Goal: Book appointment/travel/reservation

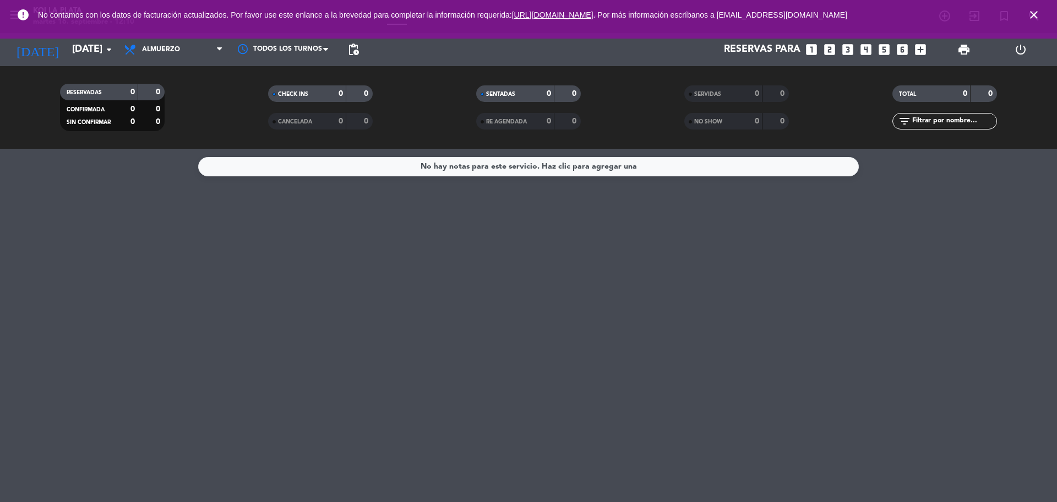
click at [1038, 17] on icon "close" at bounding box center [1033, 14] width 13 height 13
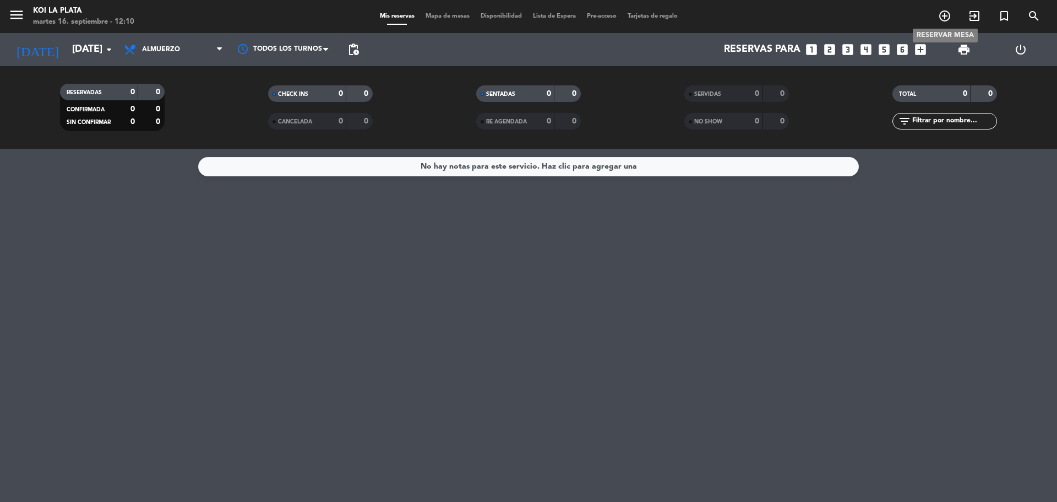
click at [945, 12] on icon "add_circle_outline" at bounding box center [944, 15] width 13 height 13
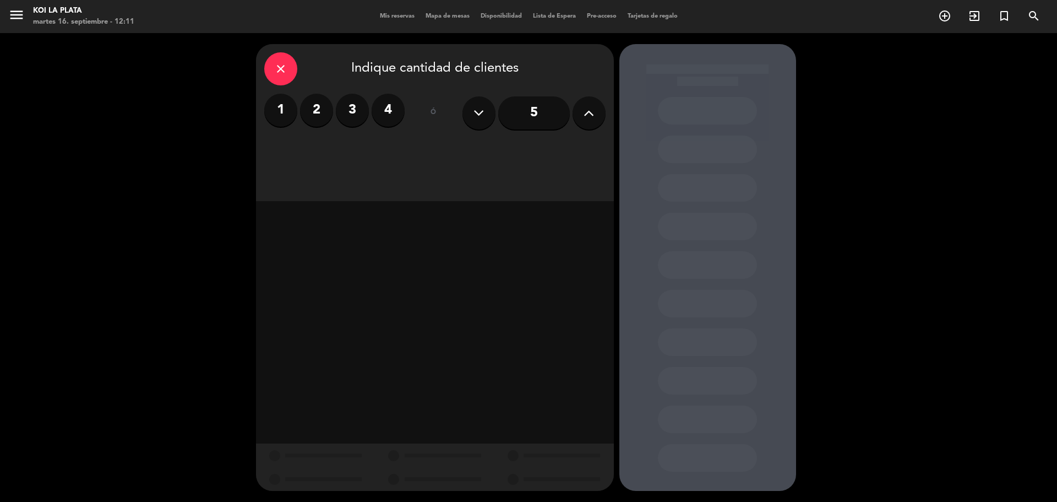
click at [585, 117] on icon at bounding box center [589, 113] width 10 height 17
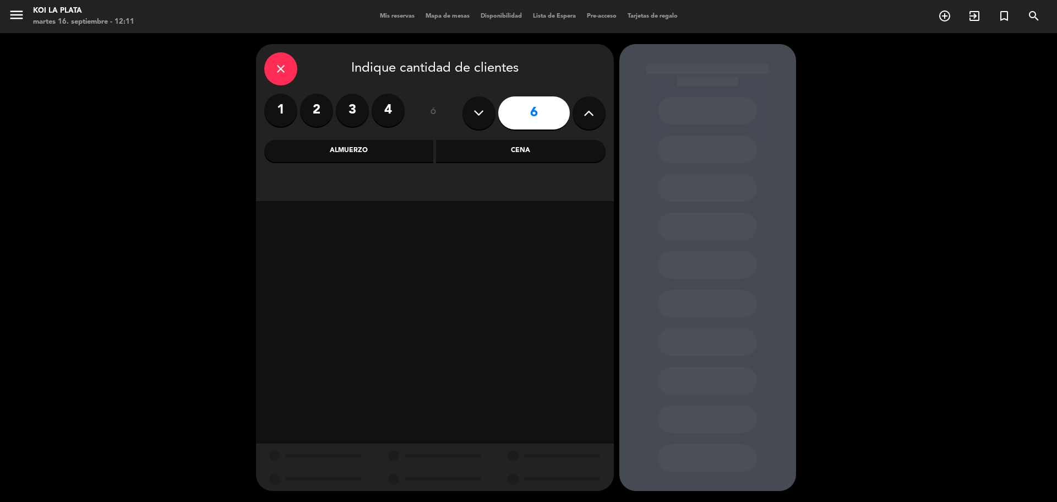
click at [509, 145] on div "Cena" at bounding box center [521, 151] width 170 height 22
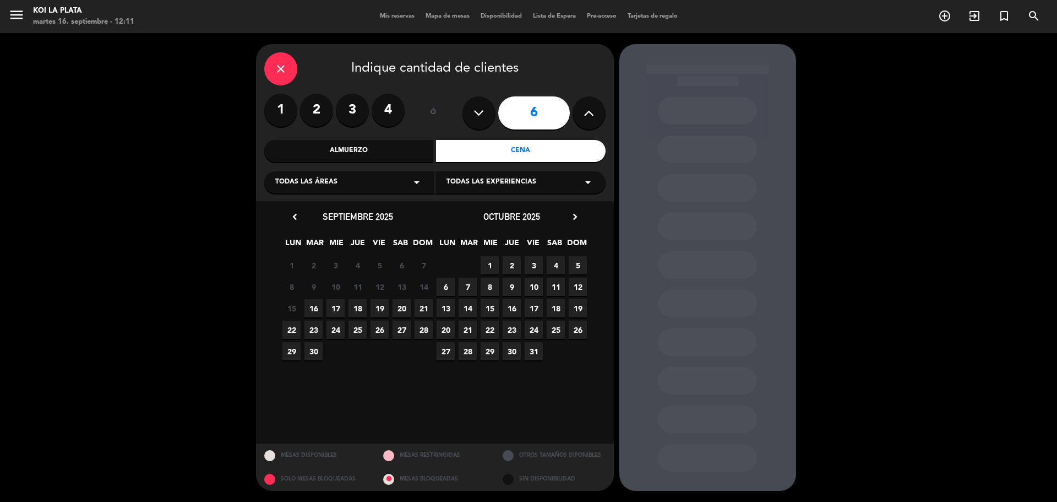
click at [380, 307] on span "19" at bounding box center [380, 308] width 18 height 18
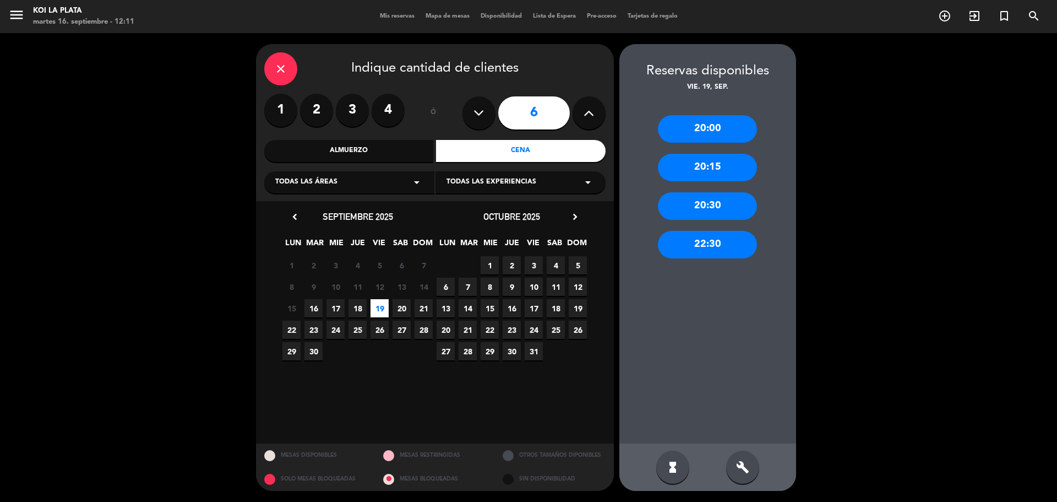
click at [718, 128] on div "20:00" at bounding box center [707, 129] width 99 height 28
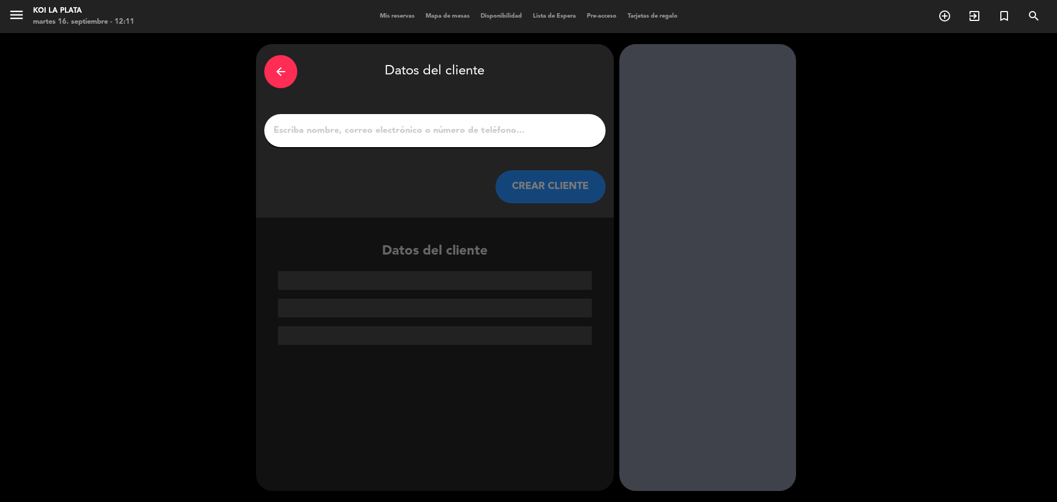
click at [320, 129] on input "1" at bounding box center [435, 130] width 325 height 15
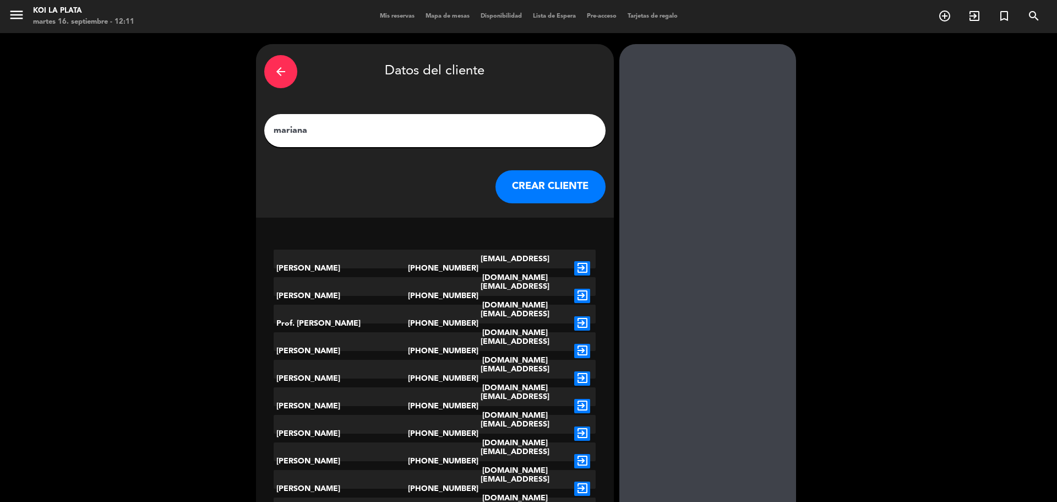
type input "mariana"
click at [505, 175] on button "CREAR CLIENTE" at bounding box center [551, 186] width 110 height 33
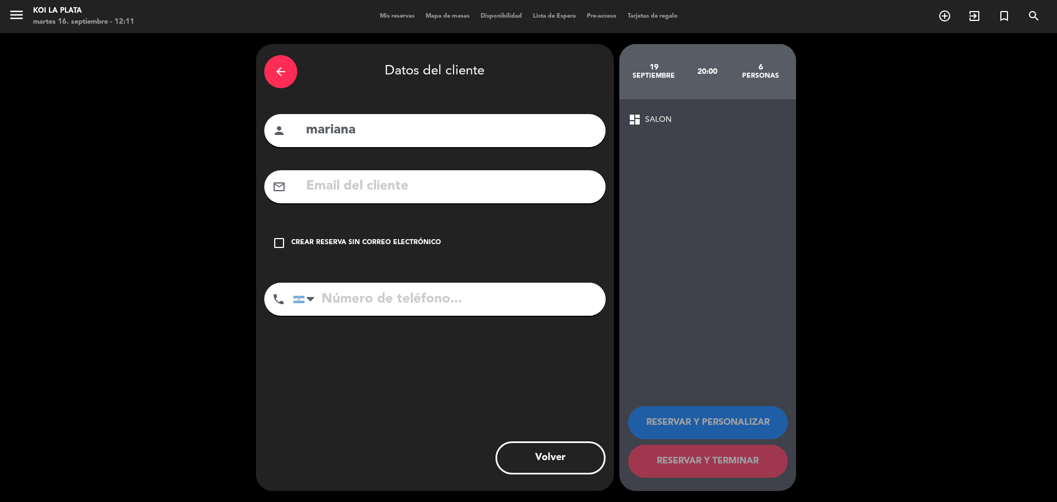
click at [283, 238] on icon "check_box_outline_blank" at bounding box center [279, 242] width 13 height 13
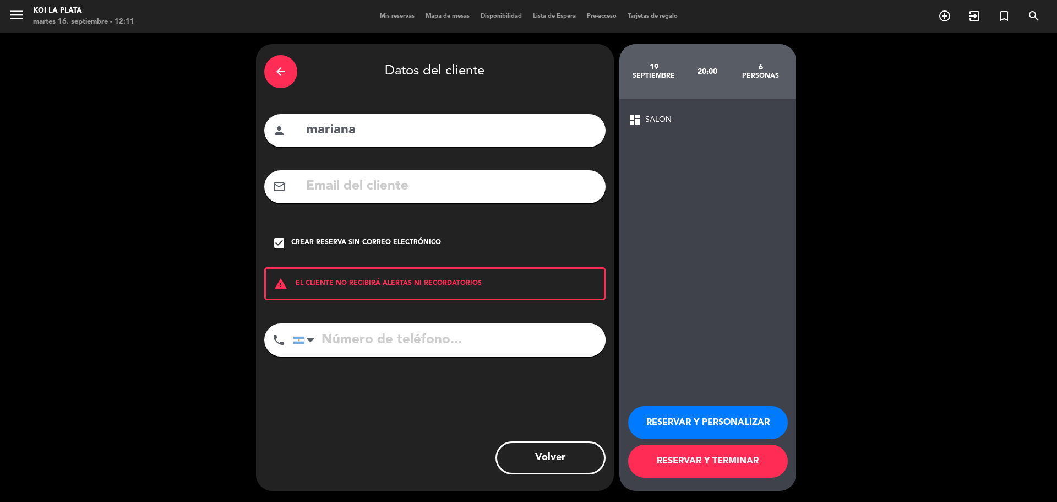
click at [373, 339] on input "tel" at bounding box center [449, 339] width 313 height 33
type input "2215039345"
click at [681, 426] on button "RESERVAR Y PERSONALIZAR" at bounding box center [708, 422] width 160 height 33
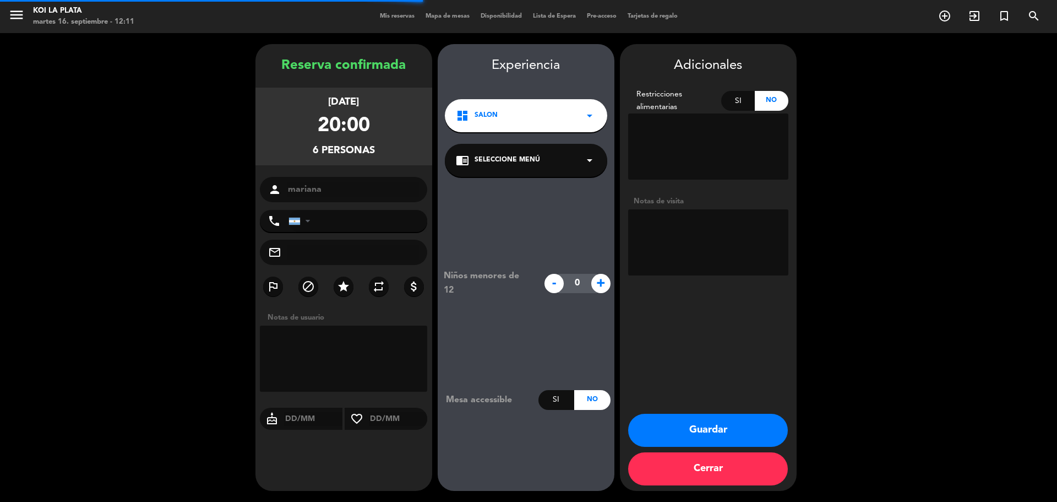
type input "[PHONE_NUMBER]"
click at [685, 429] on button "Guardar" at bounding box center [708, 430] width 160 height 33
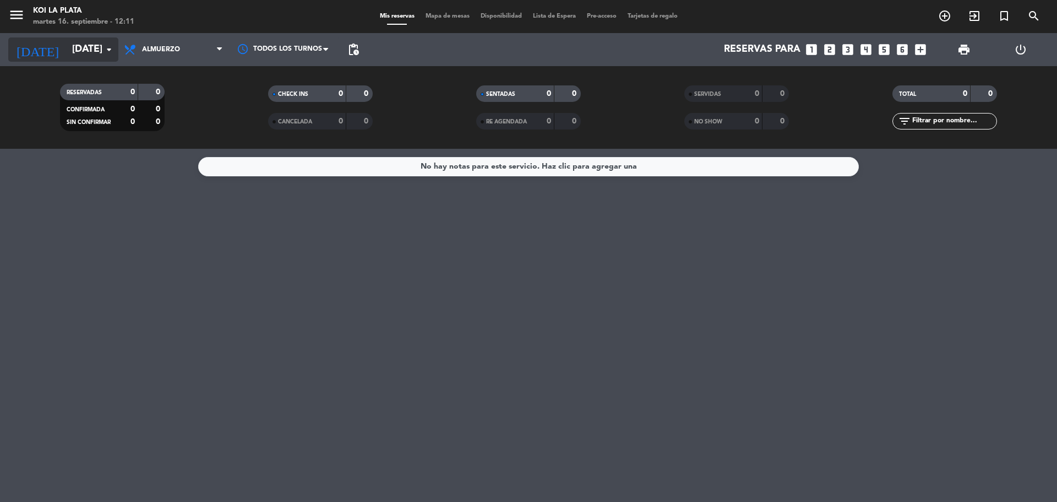
click at [77, 48] on input "[DATE]" at bounding box center [131, 50] width 128 height 22
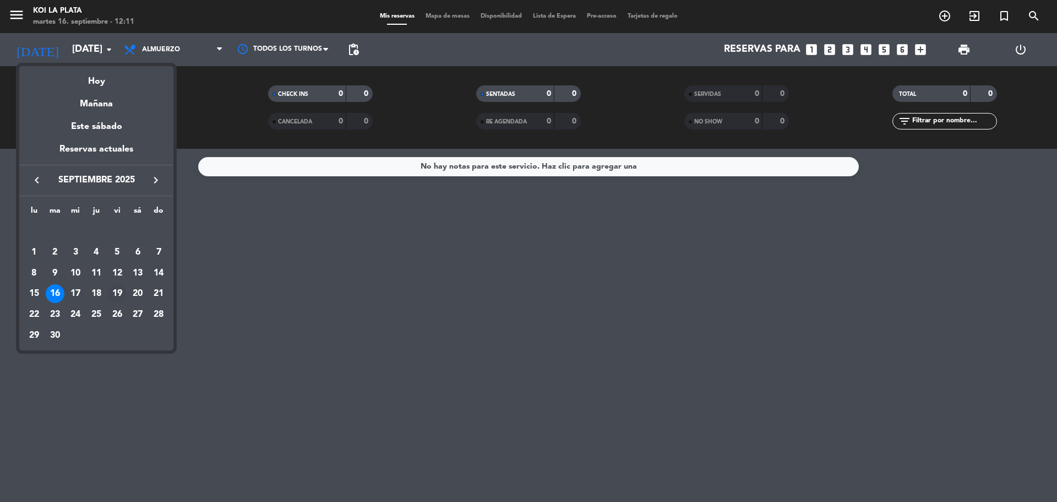
click at [118, 286] on div "19" at bounding box center [117, 293] width 19 height 19
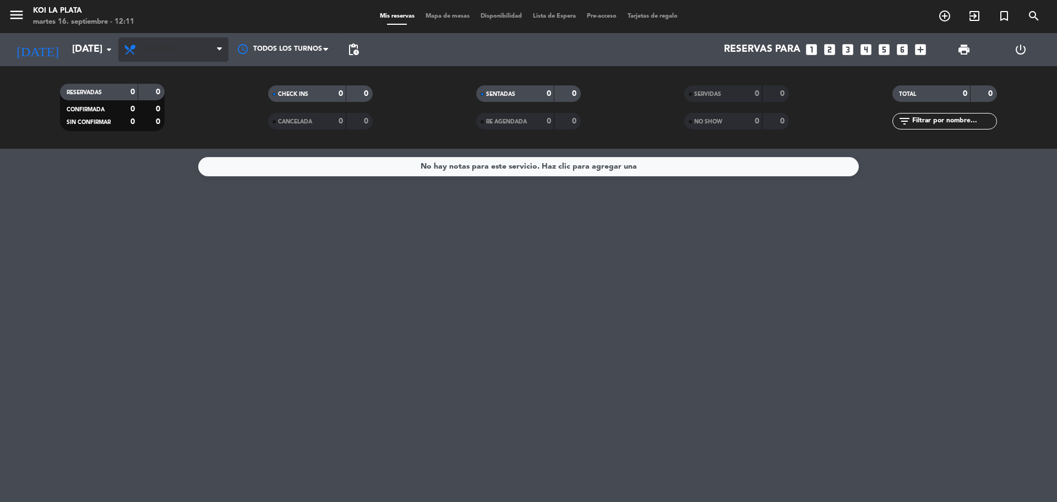
click at [164, 58] on span "Almuerzo" at bounding box center [173, 49] width 110 height 24
click at [168, 116] on div "menu KOI LA PLATA martes 16. septiembre - 12:11 Mis reservas Mapa de mesas Disp…" at bounding box center [528, 74] width 1057 height 149
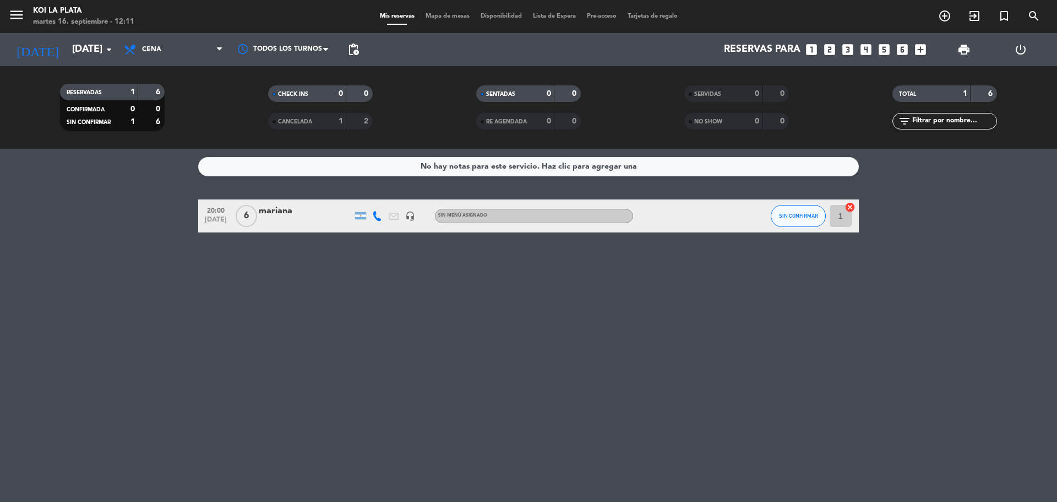
click at [330, 217] on div "mariana" at bounding box center [306, 211] width 94 height 14
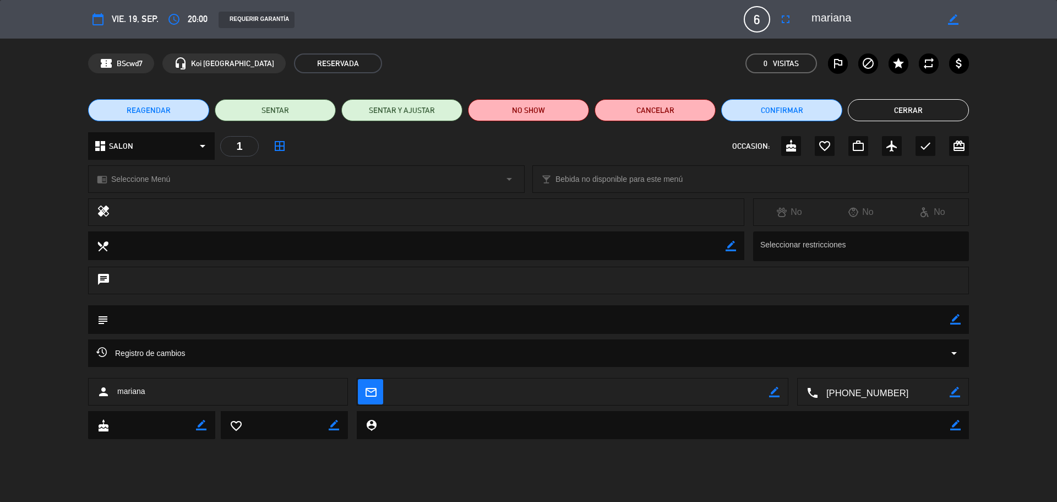
click at [875, 112] on button "Cerrar" at bounding box center [908, 110] width 121 height 22
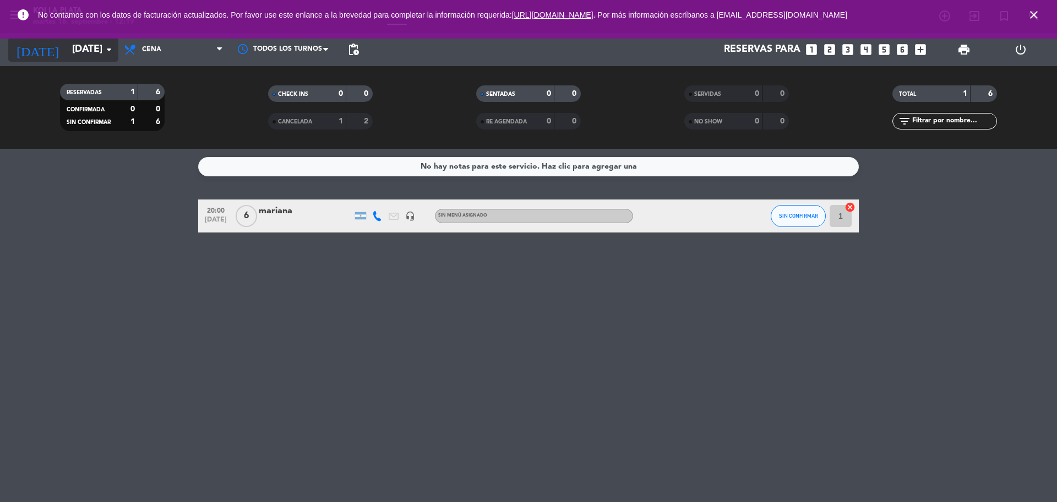
click at [91, 56] on input "[DATE]" at bounding box center [131, 50] width 128 height 22
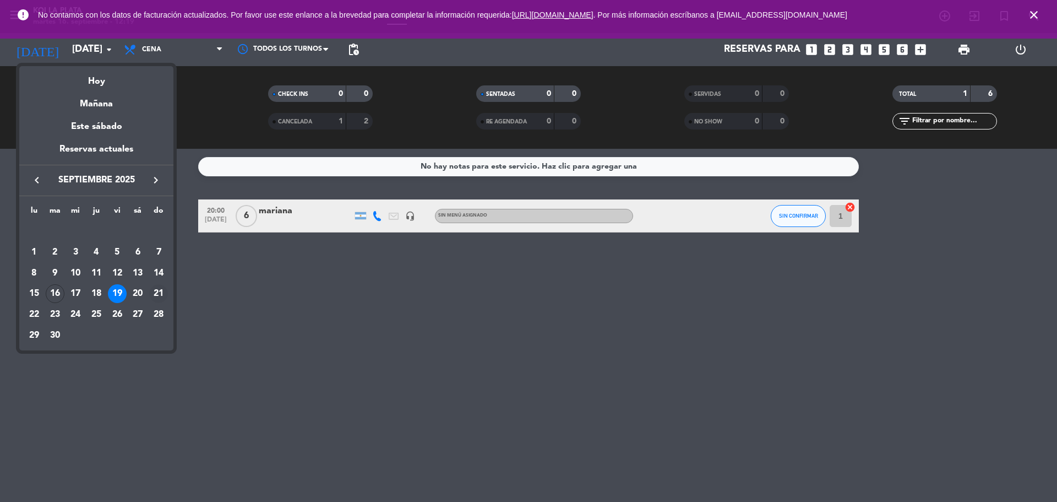
click at [152, 290] on div "21" at bounding box center [158, 293] width 19 height 19
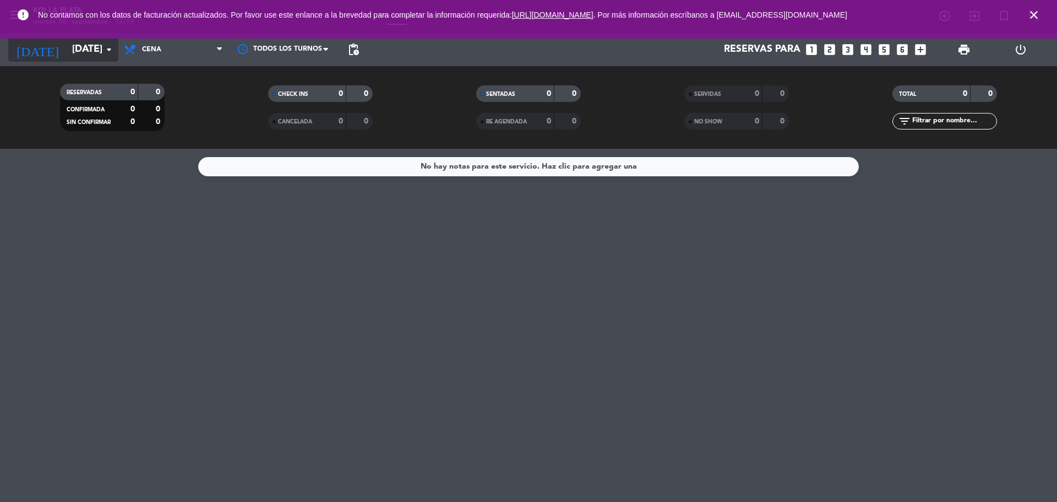
click at [90, 41] on input "[DATE]" at bounding box center [131, 50] width 128 height 22
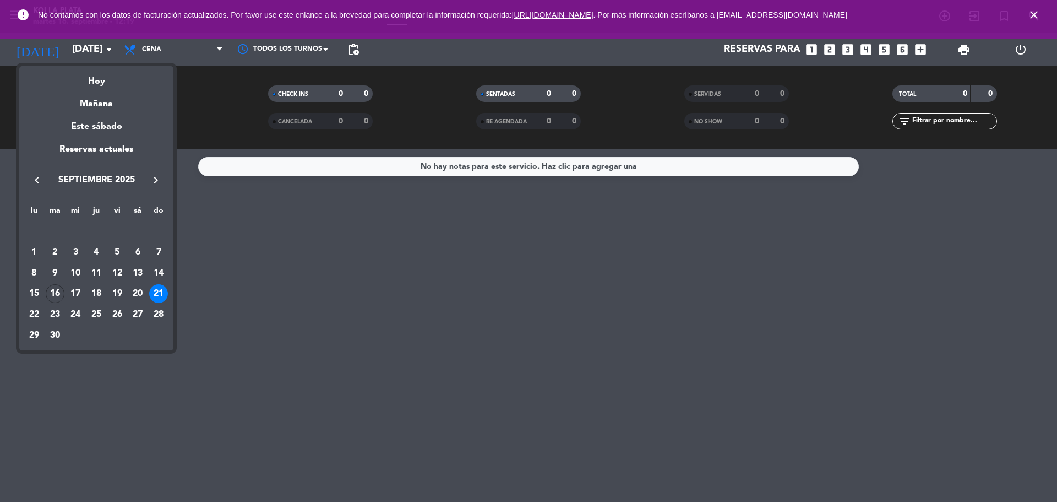
click at [221, 287] on div at bounding box center [528, 251] width 1057 height 502
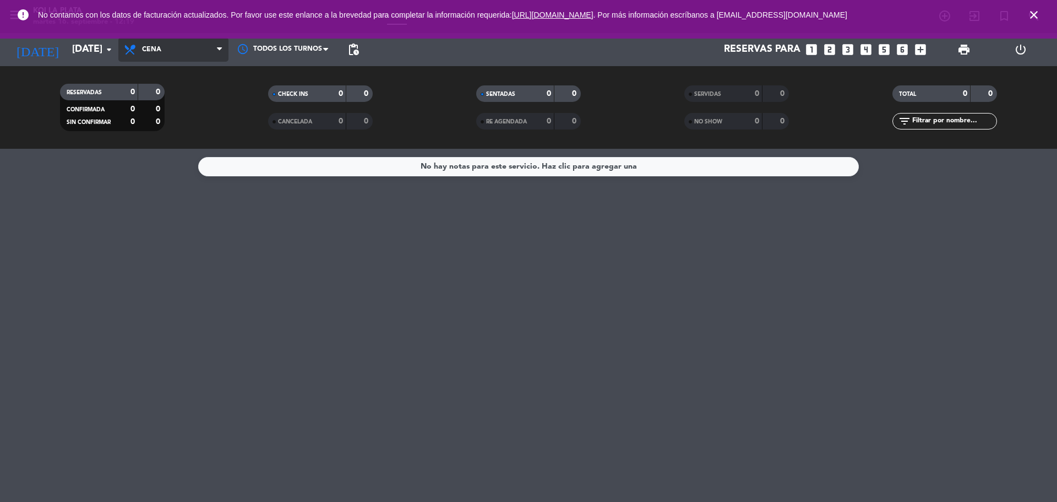
click at [165, 42] on span "Cena" at bounding box center [173, 49] width 110 height 24
click at [170, 100] on div "menu KOI LA PLATA martes 16. septiembre - 12:19 Mis reservas Mapa de mesas Disp…" at bounding box center [528, 74] width 1057 height 149
click at [120, 52] on span "Almuerzo" at bounding box center [173, 49] width 110 height 24
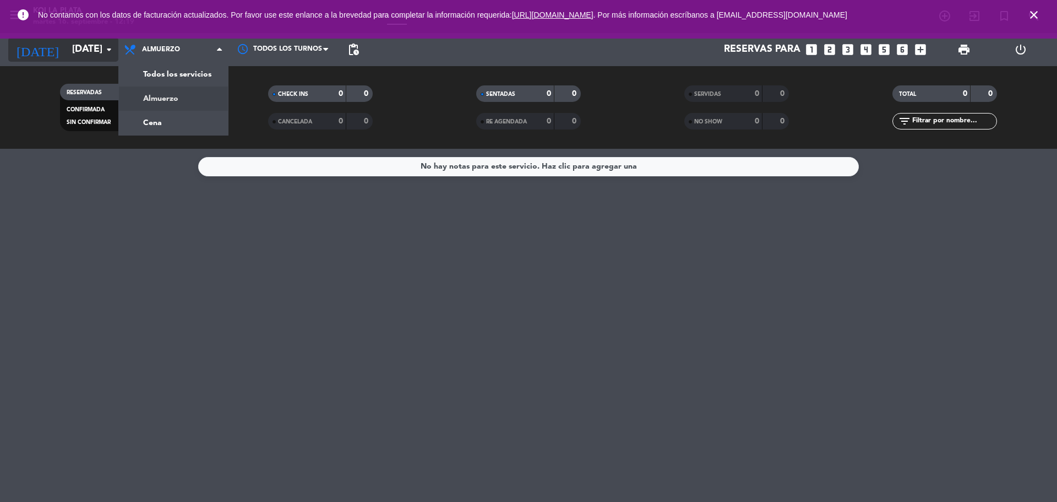
click at [101, 56] on input "[DATE]" at bounding box center [131, 50] width 128 height 22
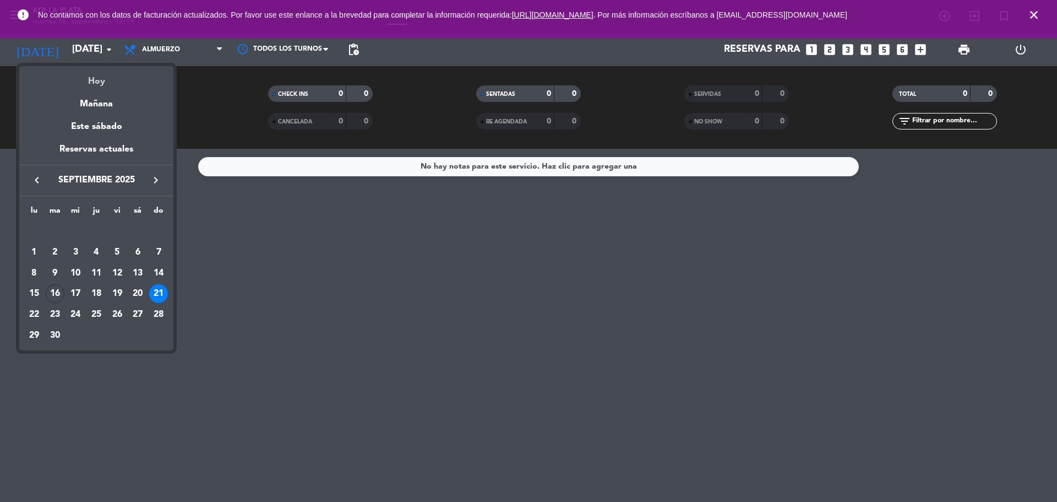
click at [100, 84] on div "Hoy" at bounding box center [96, 77] width 154 height 23
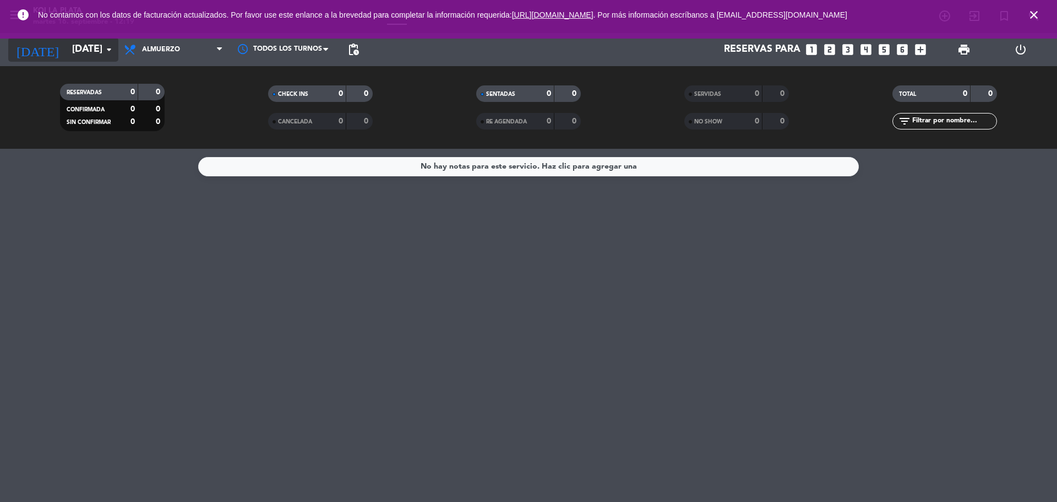
click at [85, 47] on input "[DATE]" at bounding box center [131, 50] width 128 height 22
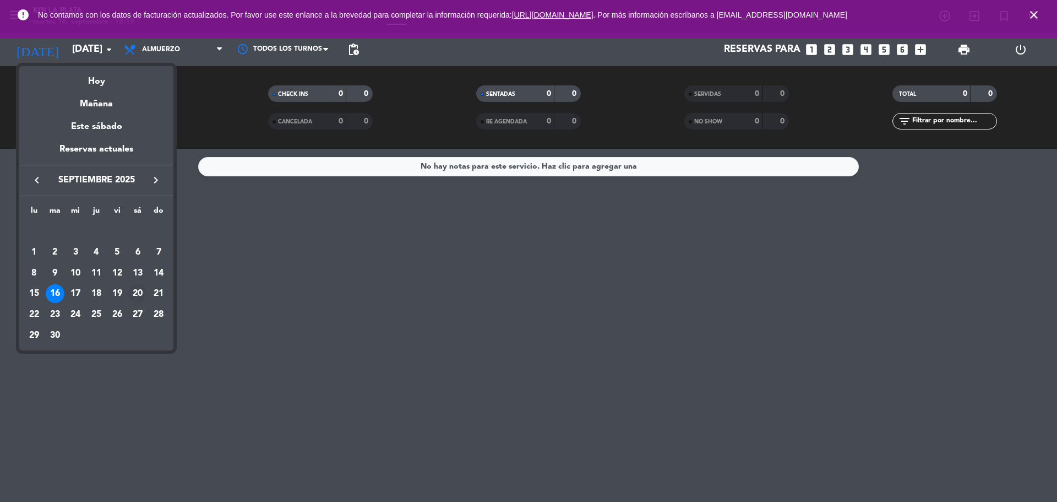
click at [140, 290] on div "20" at bounding box center [137, 293] width 19 height 19
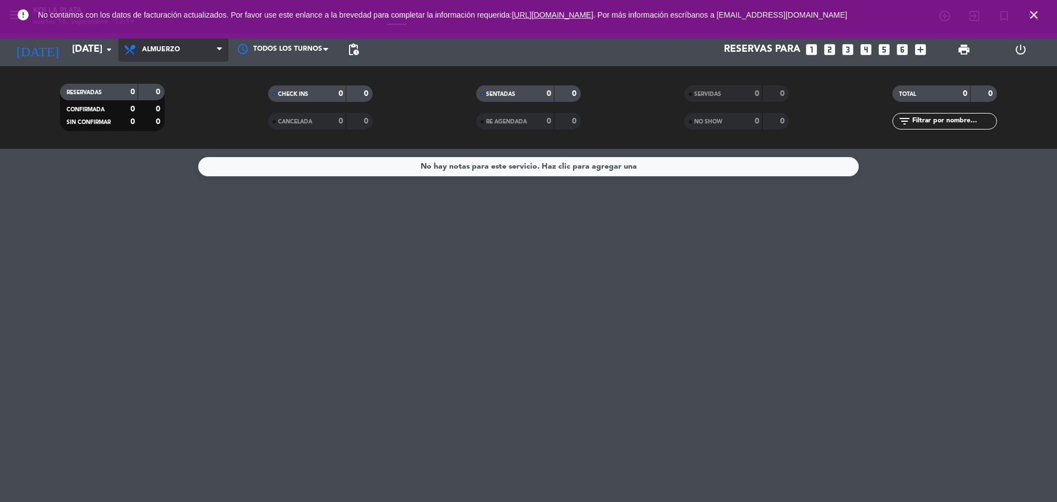
drag, startPoint x: 157, startPoint y: 49, endPoint x: 162, endPoint y: 63, distance: 15.1
click at [157, 49] on span "Almuerzo" at bounding box center [161, 50] width 38 height 8
click at [161, 122] on div "menu KOI LA PLATA martes 16. septiembre - 12:19 Mis reservas Mapa de mesas Disp…" at bounding box center [528, 74] width 1057 height 149
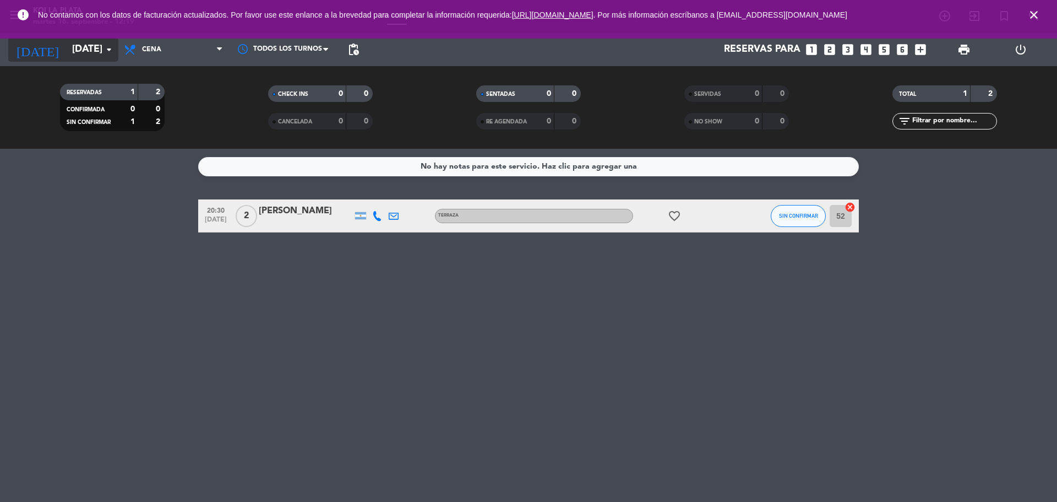
click at [110, 44] on icon "arrow_drop_down" at bounding box center [108, 49] width 13 height 13
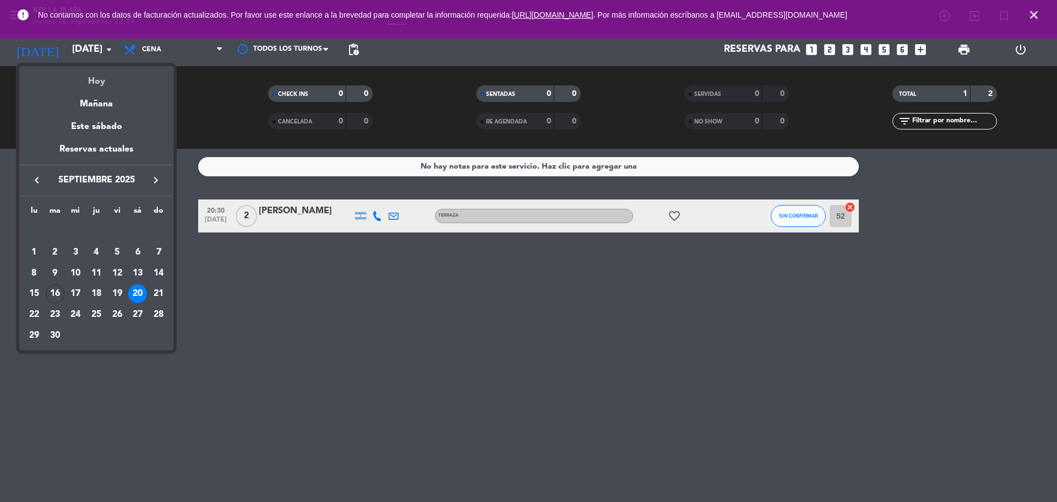
click at [96, 73] on div "Hoy" at bounding box center [96, 77] width 154 height 23
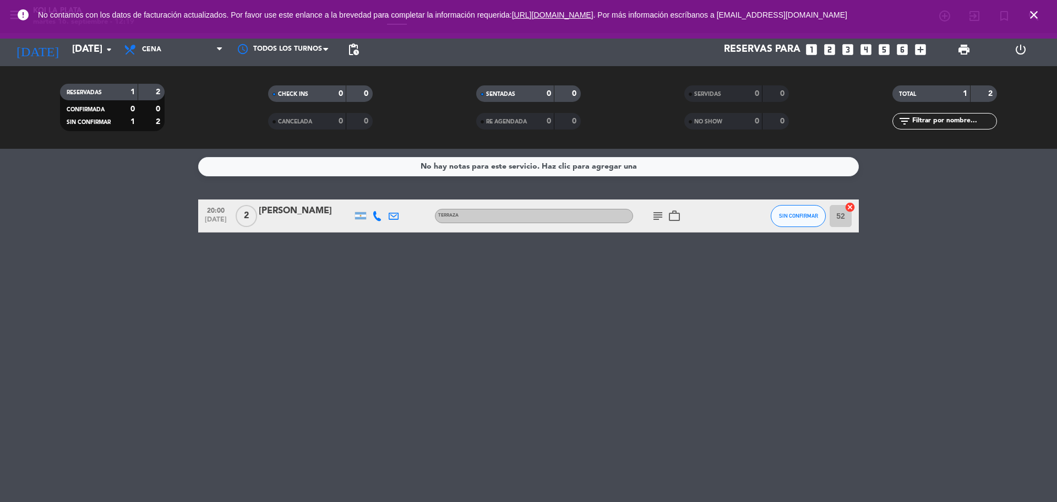
click at [164, 30] on div "error No contamos con los datos de facturación actualizados. Por favor use este…" at bounding box center [528, 19] width 1057 height 39
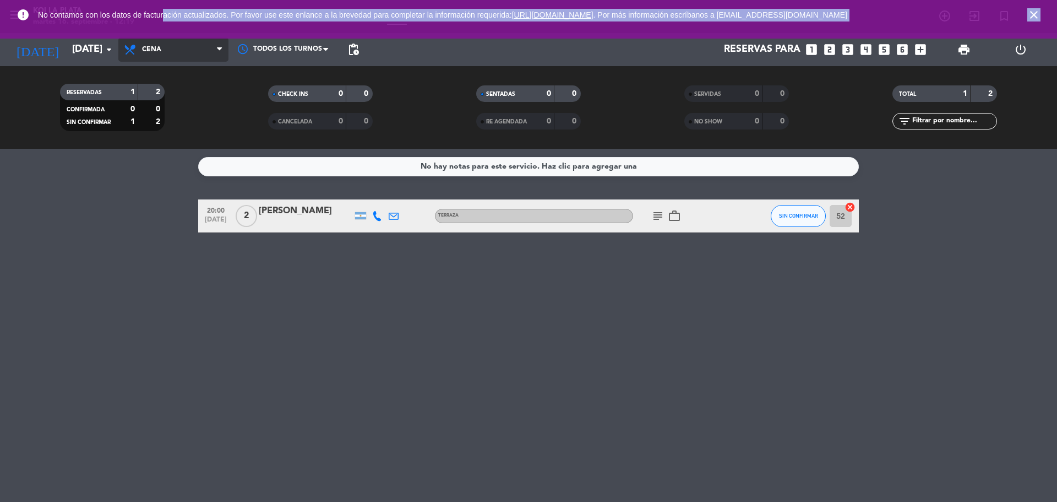
click at [164, 40] on span "Cena" at bounding box center [173, 49] width 110 height 24
click at [162, 101] on div "menu KOI LA PLATA martes 16. septiembre - 12:19 Mis reservas Mapa de mesas Disp…" at bounding box center [528, 74] width 1057 height 149
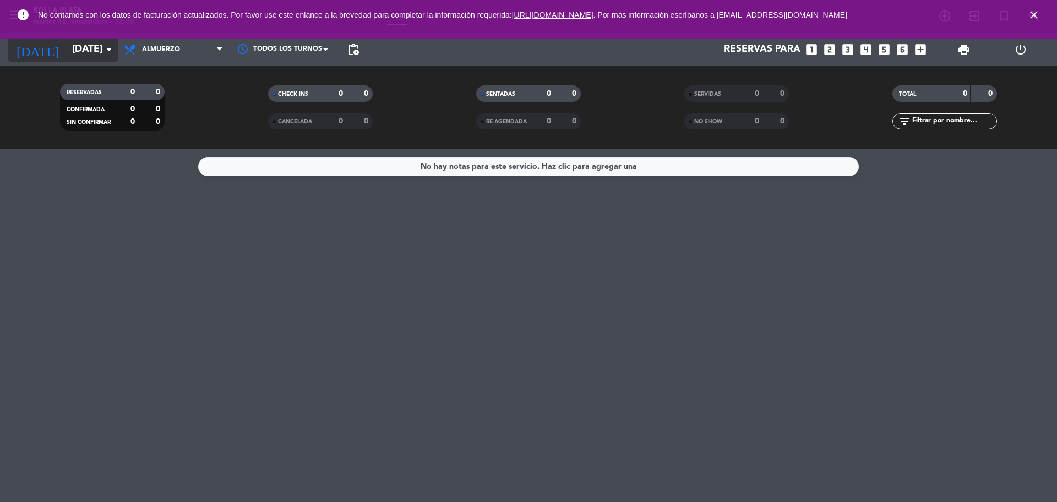
click at [67, 50] on input "[DATE]" at bounding box center [131, 50] width 128 height 22
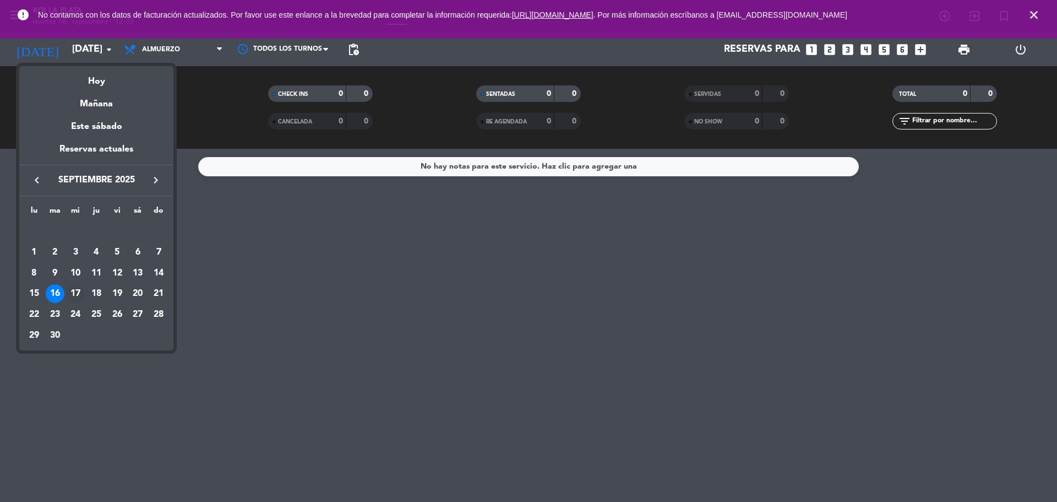
click at [74, 298] on div "17" at bounding box center [75, 293] width 19 height 19
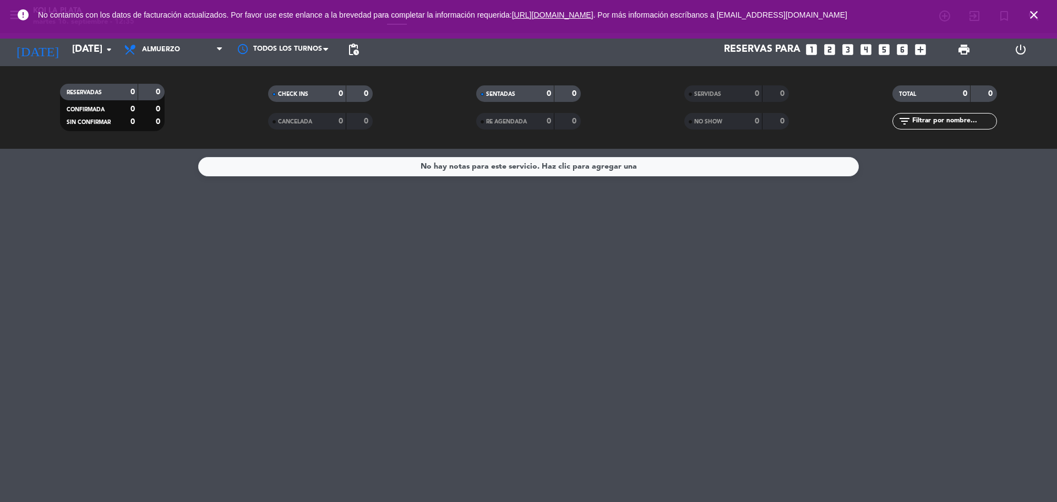
type input "[DATE]"
click at [158, 55] on span "Almuerzo" at bounding box center [173, 49] width 110 height 24
click at [178, 63] on div "Todos los servicios Almuerzo Cena Almuerzo Todos los servicios Almuerzo Cena" at bounding box center [173, 49] width 110 height 33
click at [177, 58] on span "Almuerzo" at bounding box center [173, 49] width 110 height 24
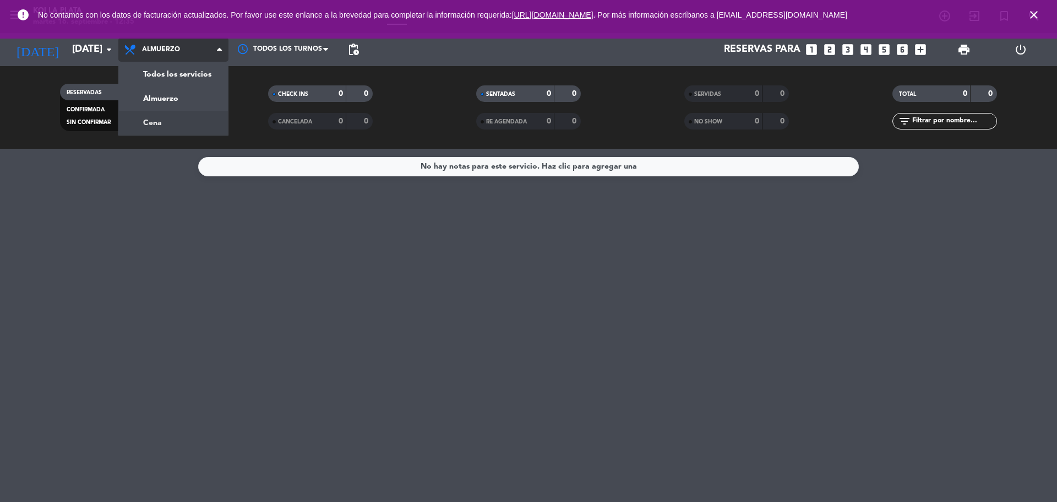
click at [174, 118] on div "menu KOI LA PLATA martes 16. septiembre - 12:35 Mis reservas Mapa de mesas Disp…" at bounding box center [528, 74] width 1057 height 149
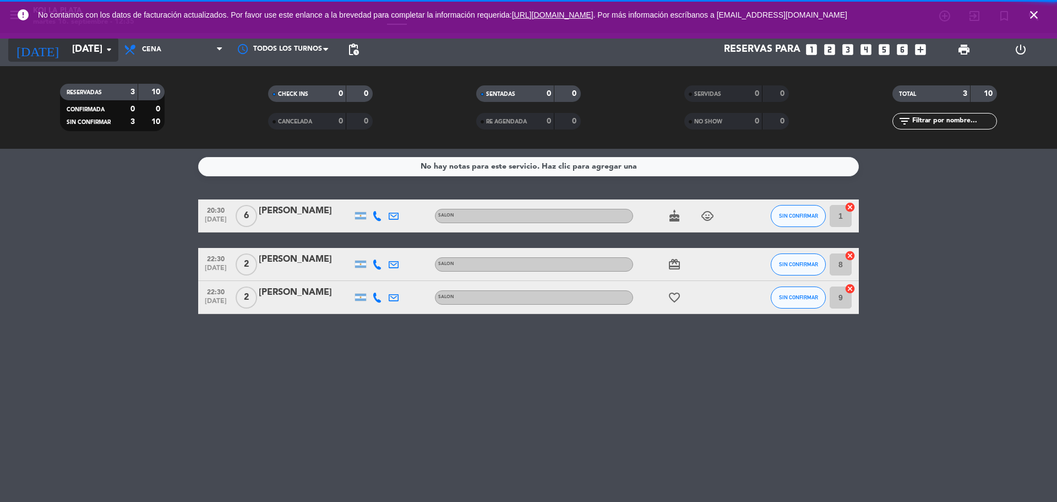
click at [86, 49] on input "[DATE]" at bounding box center [131, 50] width 128 height 22
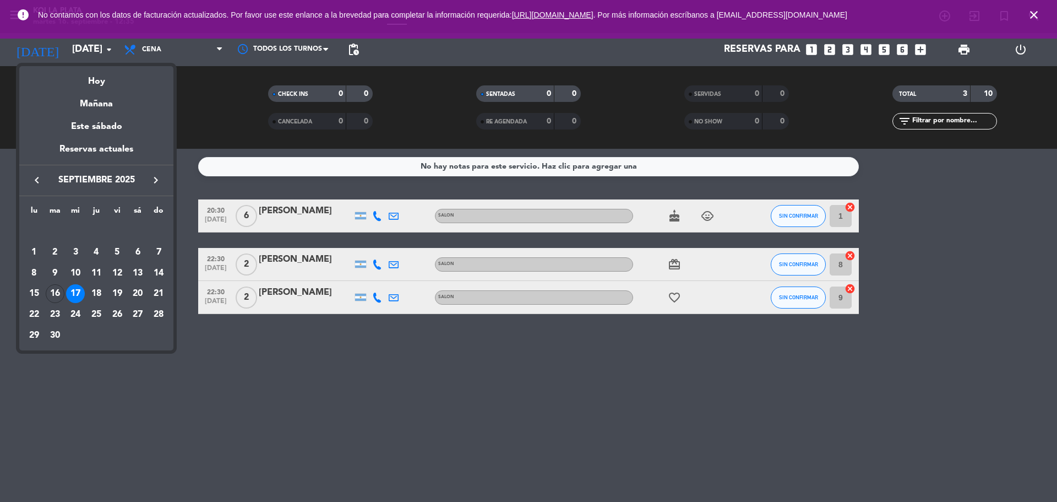
click at [391, 422] on div at bounding box center [528, 251] width 1057 height 502
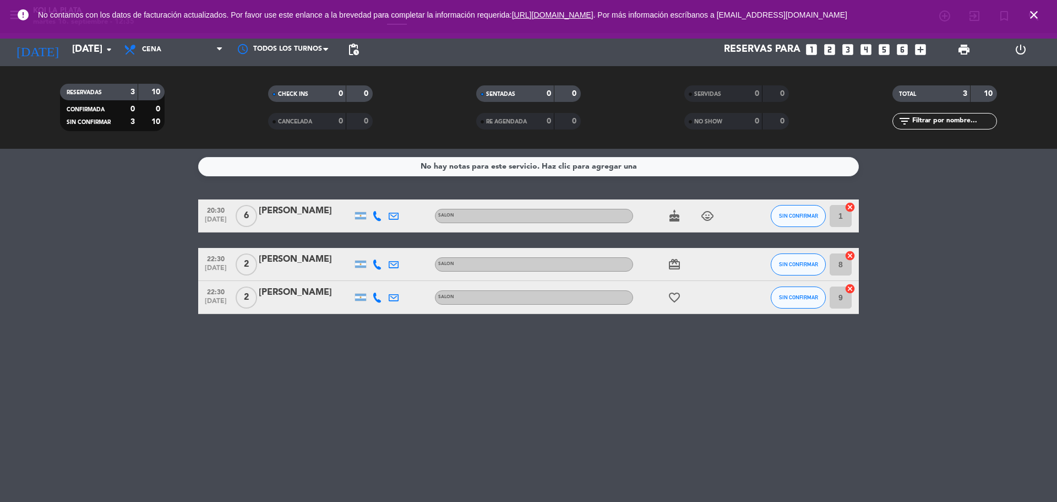
click at [678, 220] on icon "cake" at bounding box center [674, 215] width 13 height 13
click at [666, 431] on div "No hay notas para este servicio. Haz clic para agregar una 20:30 [DATE] 6 [PERS…" at bounding box center [528, 325] width 1057 height 353
